Goal: Transaction & Acquisition: Purchase product/service

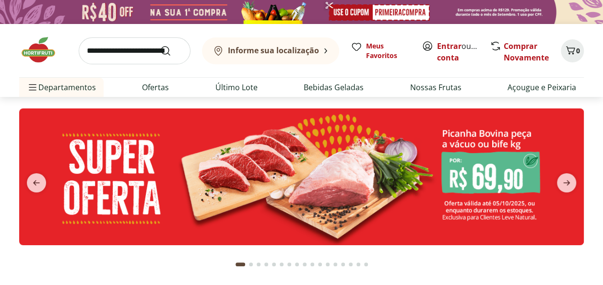
click at [116, 57] on input "search" at bounding box center [135, 50] width 112 height 27
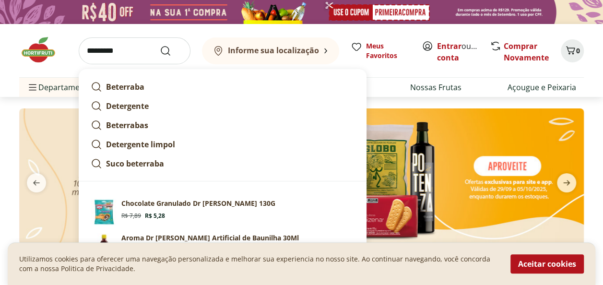
type input "*********"
click at [160, 45] on button "Submit Search" at bounding box center [171, 51] width 23 height 12
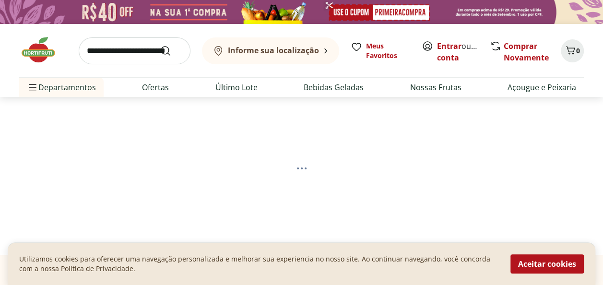
select select "**********"
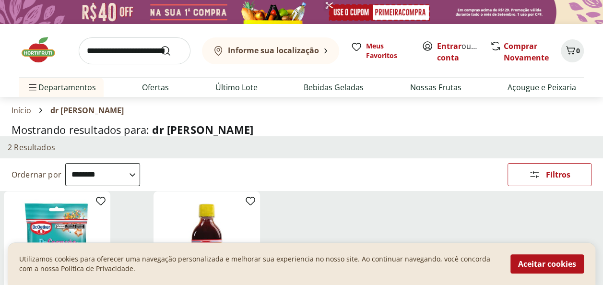
click at [144, 53] on input "search" at bounding box center [135, 50] width 112 height 27
type input "**********"
click at [160, 45] on button "Submit Search" at bounding box center [171, 51] width 23 height 12
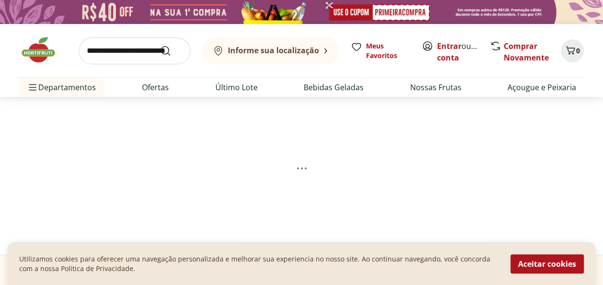
select select "**********"
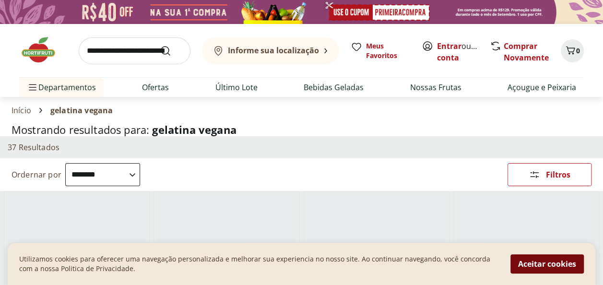
click at [543, 266] on button "Aceitar cookies" at bounding box center [547, 263] width 73 height 19
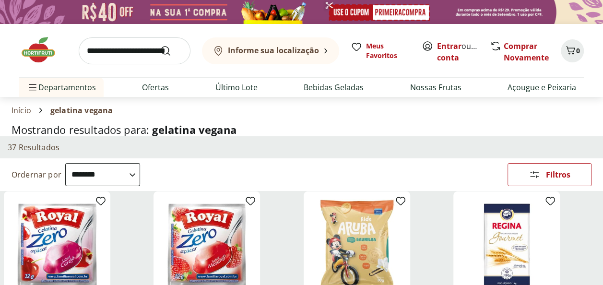
drag, startPoint x: 603, startPoint y: 36, endPoint x: 602, endPoint y: 45, distance: 9.6
click at [602, 45] on div "Informe sua localização Meus Favoritos Entrar ou Criar conta Comprar Novamente …" at bounding box center [301, 60] width 603 height 73
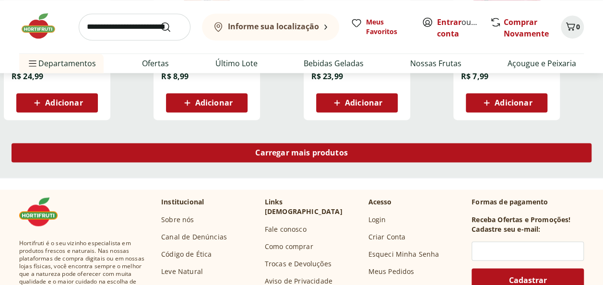
scroll to position [691, 0]
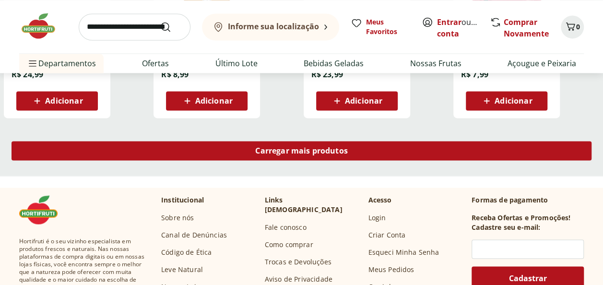
click at [342, 148] on span "Carregar mais produtos" at bounding box center [301, 151] width 93 height 8
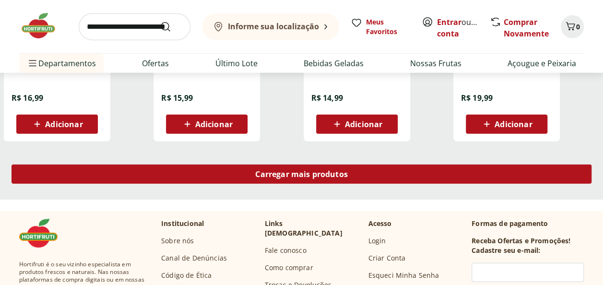
scroll to position [1288, 0]
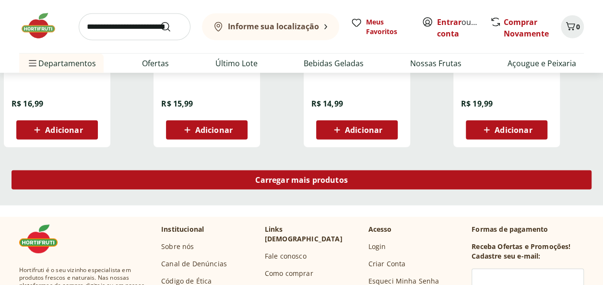
click at [419, 177] on div "Carregar mais produtos" at bounding box center [302, 179] width 580 height 19
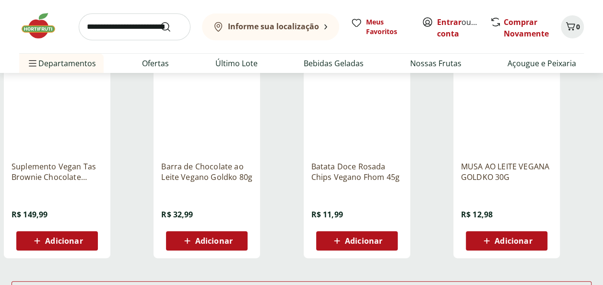
scroll to position [1820, 0]
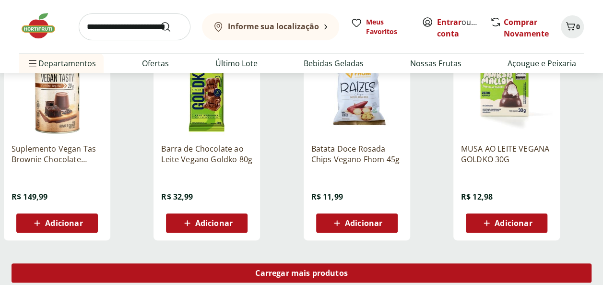
click at [348, 272] on div "Carregar mais produtos" at bounding box center [302, 272] width 580 height 19
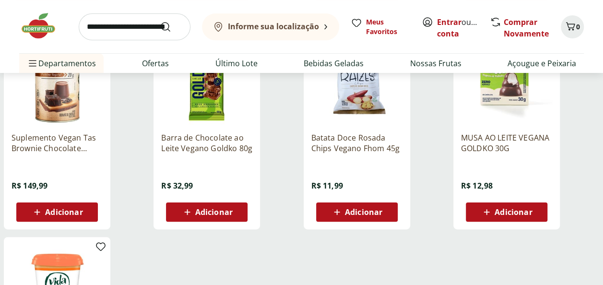
scroll to position [1835, 0]
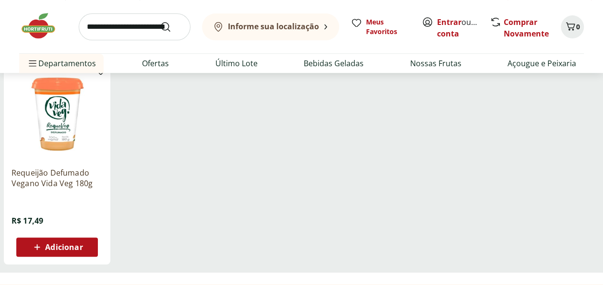
scroll to position [182, 0]
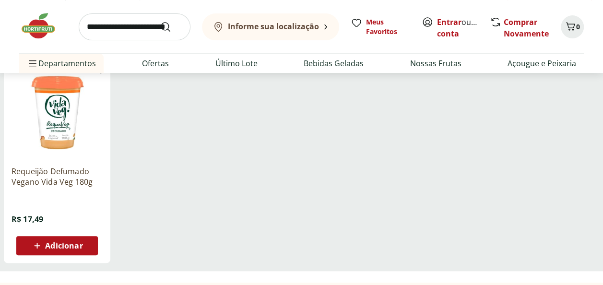
click at [62, 175] on p "Requeijão Defumado Vegano Vida Veg 180g" at bounding box center [57, 176] width 91 height 21
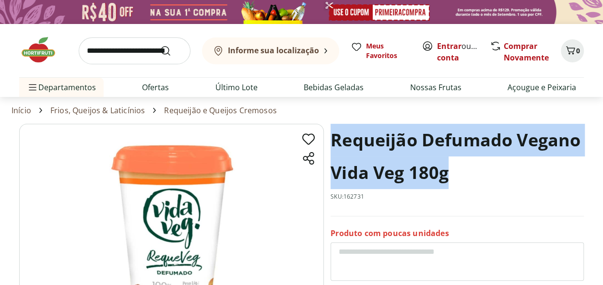
drag, startPoint x: 333, startPoint y: 137, endPoint x: 465, endPoint y: 181, distance: 139.3
click at [465, 181] on h1 "Requeijão Defumado Vegano Vida Veg 180g" at bounding box center [457, 156] width 253 height 65
copy h1 "Requeijão Defumado Vegano Vida Veg 180g"
